Goal: Task Accomplishment & Management: Use online tool/utility

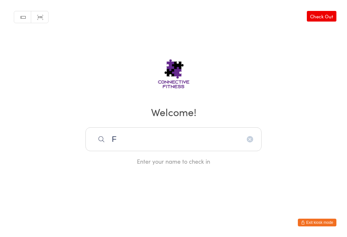
type input "Fe"
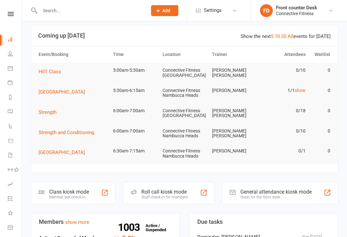
scroll to position [23, 0]
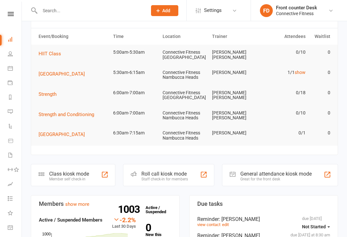
click at [315, 172] on div "General attendance kiosk mode Great for the front desk" at bounding box center [280, 175] width 116 height 22
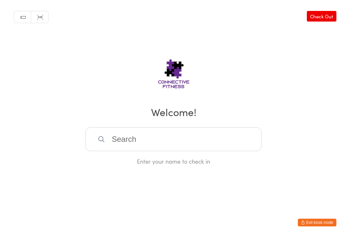
click at [207, 135] on input "search" at bounding box center [173, 139] width 176 height 24
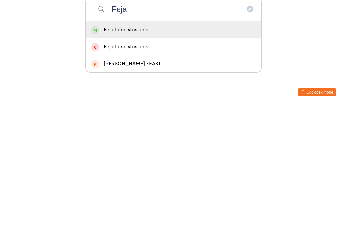
type input "Feja"
click at [182, 156] on div "Feja Lane stasionis" at bounding box center [173, 160] width 165 height 9
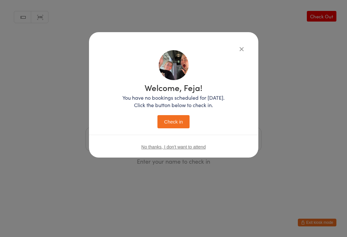
click at [176, 127] on button "Check in" at bounding box center [173, 121] width 32 height 13
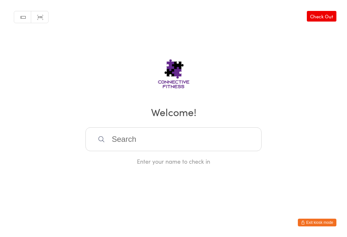
click at [182, 137] on input "search" at bounding box center [173, 139] width 176 height 24
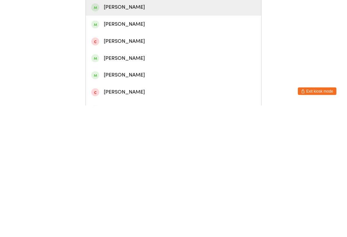
scroll to position [56, 0]
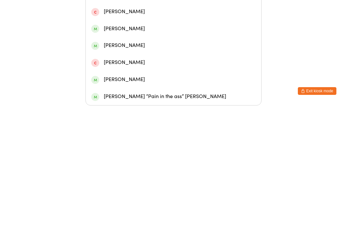
type input "[PERSON_NAME]"
click at [164, 224] on div "[PERSON_NAME] “Pain in the ass” [PERSON_NAME]" at bounding box center [173, 228] width 165 height 9
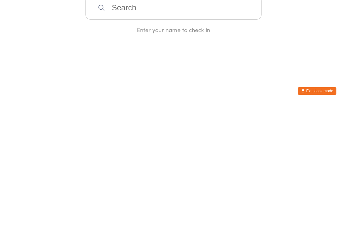
scroll to position [0, 0]
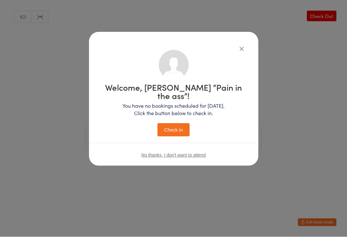
click at [169, 123] on button "Check in" at bounding box center [173, 129] width 32 height 13
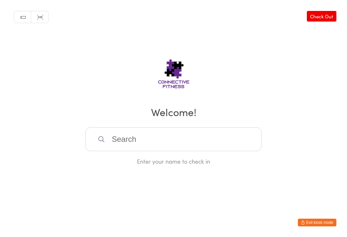
click at [148, 134] on input "search" at bounding box center [173, 139] width 176 height 24
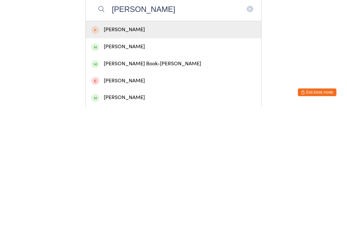
type input "[PERSON_NAME]"
click at [116, 190] on div "[PERSON_NAME] Book-[PERSON_NAME]" at bounding box center [173, 194] width 165 height 9
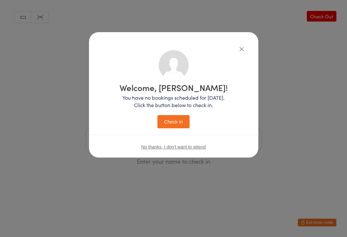
click at [167, 119] on button "Check in" at bounding box center [173, 121] width 32 height 13
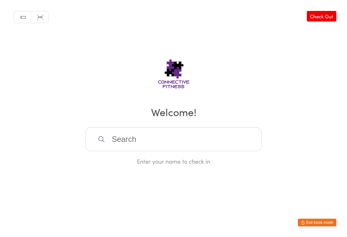
click at [174, 133] on input "search" at bounding box center [173, 139] width 176 height 24
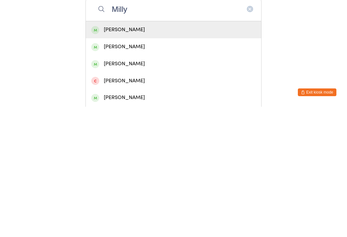
type input "Milly"
click at [134, 156] on div "[PERSON_NAME]" at bounding box center [173, 160] width 165 height 9
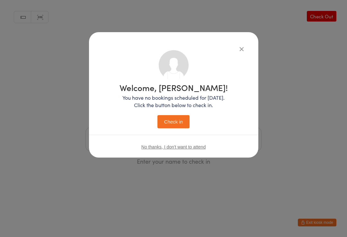
click at [179, 127] on button "Check in" at bounding box center [173, 121] width 32 height 13
